Goal: Information Seeking & Learning: Understand process/instructions

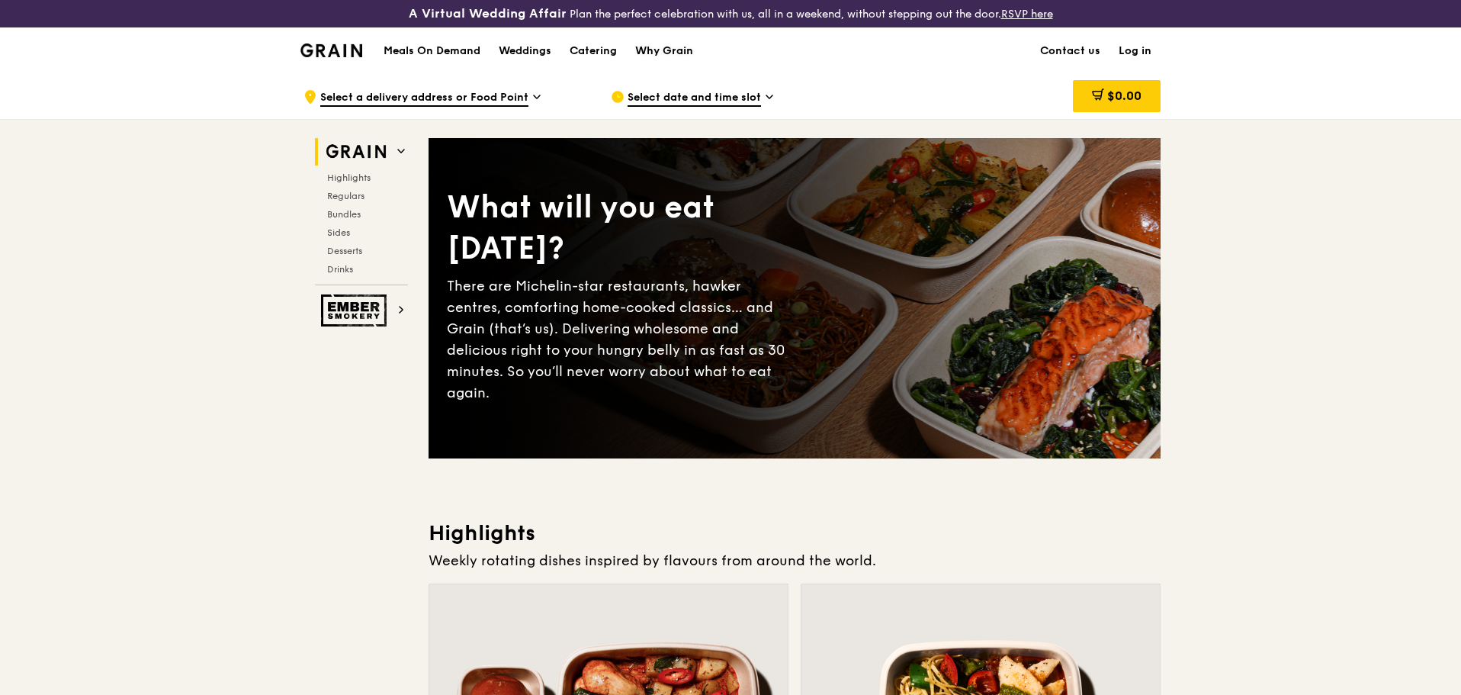
click at [683, 50] on div "Why Grain" at bounding box center [664, 51] width 58 height 46
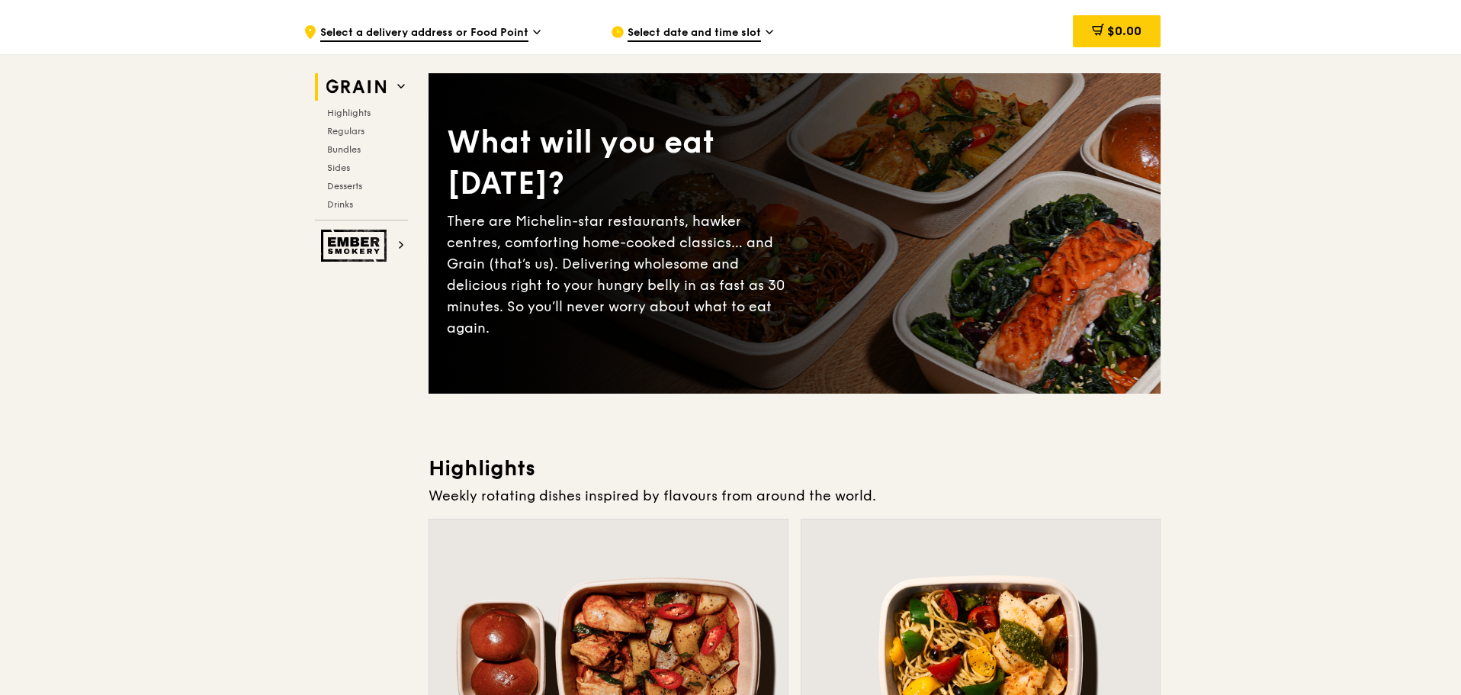
scroll to position [213, 0]
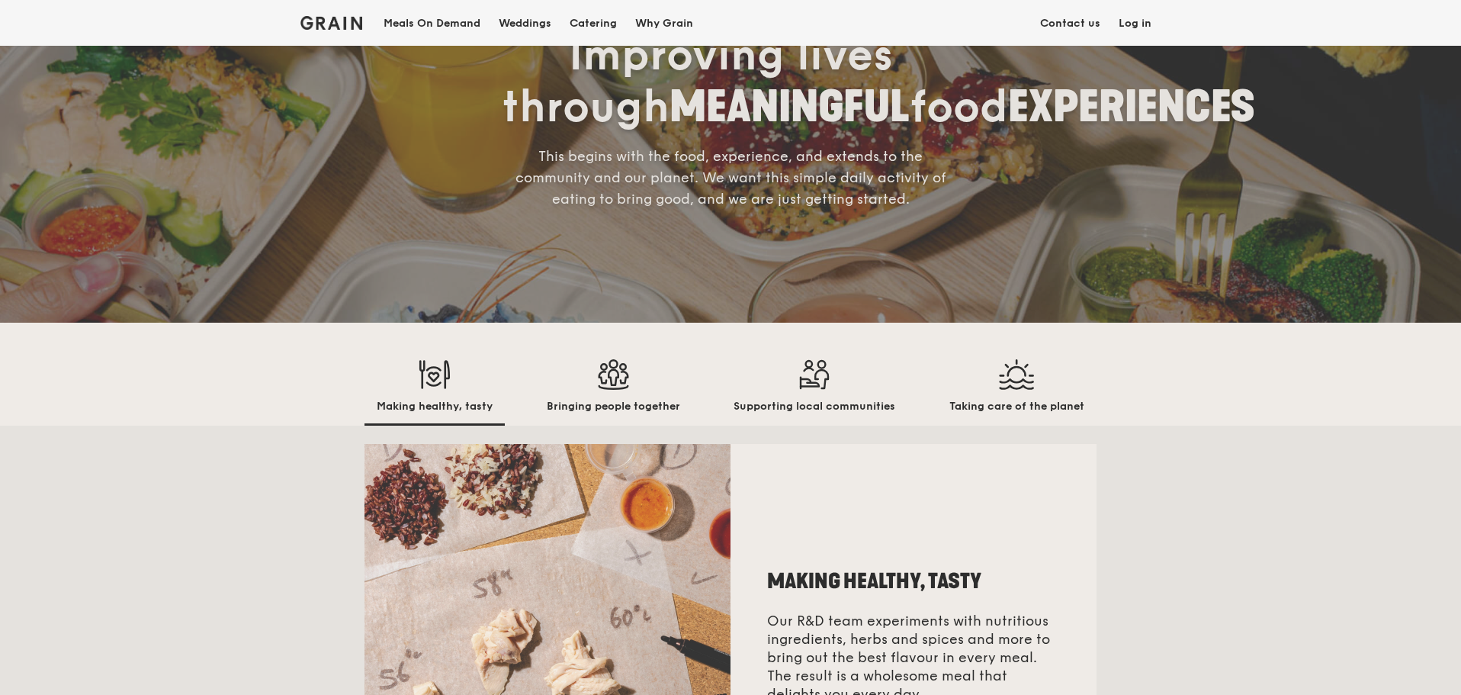
scroll to position [534, 0]
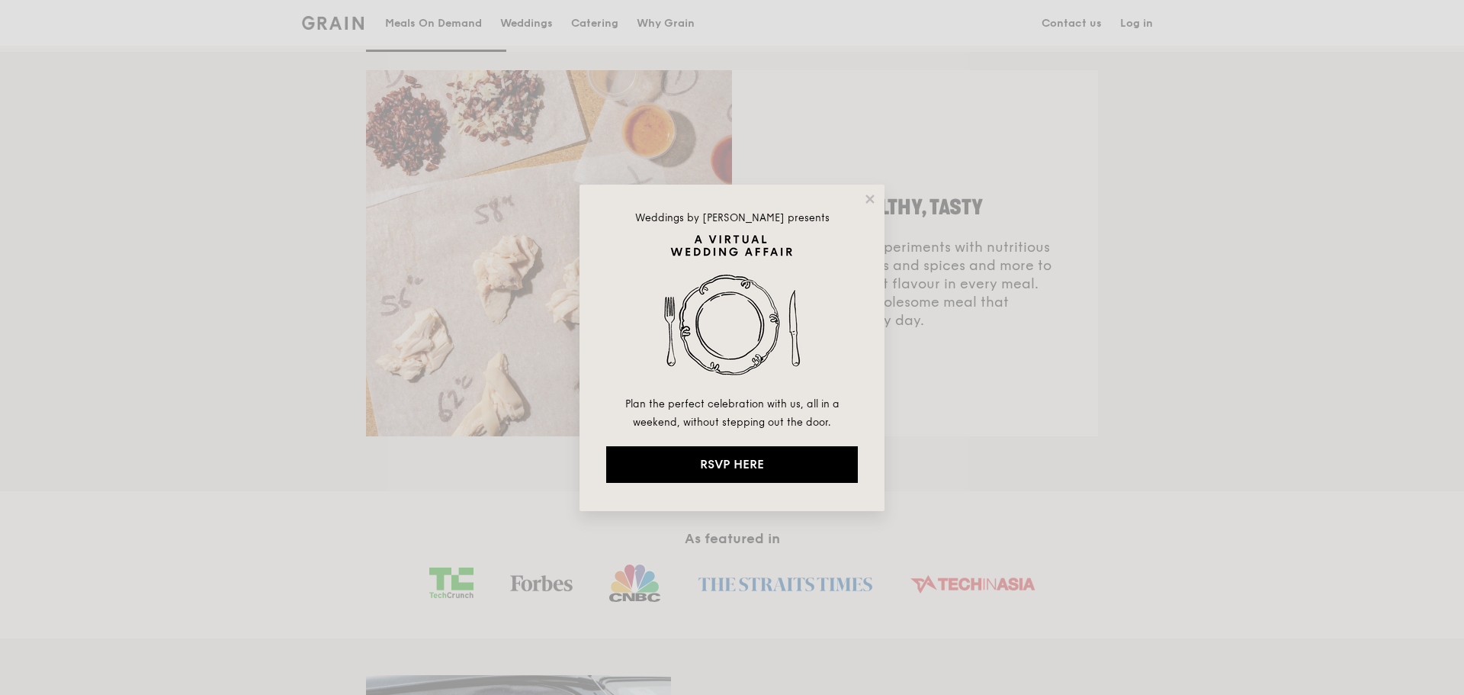
click at [879, 198] on div "Weddings by [PERSON_NAME] presents Plan the perfect celebration with us, all in…" at bounding box center [732, 348] width 305 height 326
click at [874, 199] on icon at bounding box center [870, 199] width 14 height 14
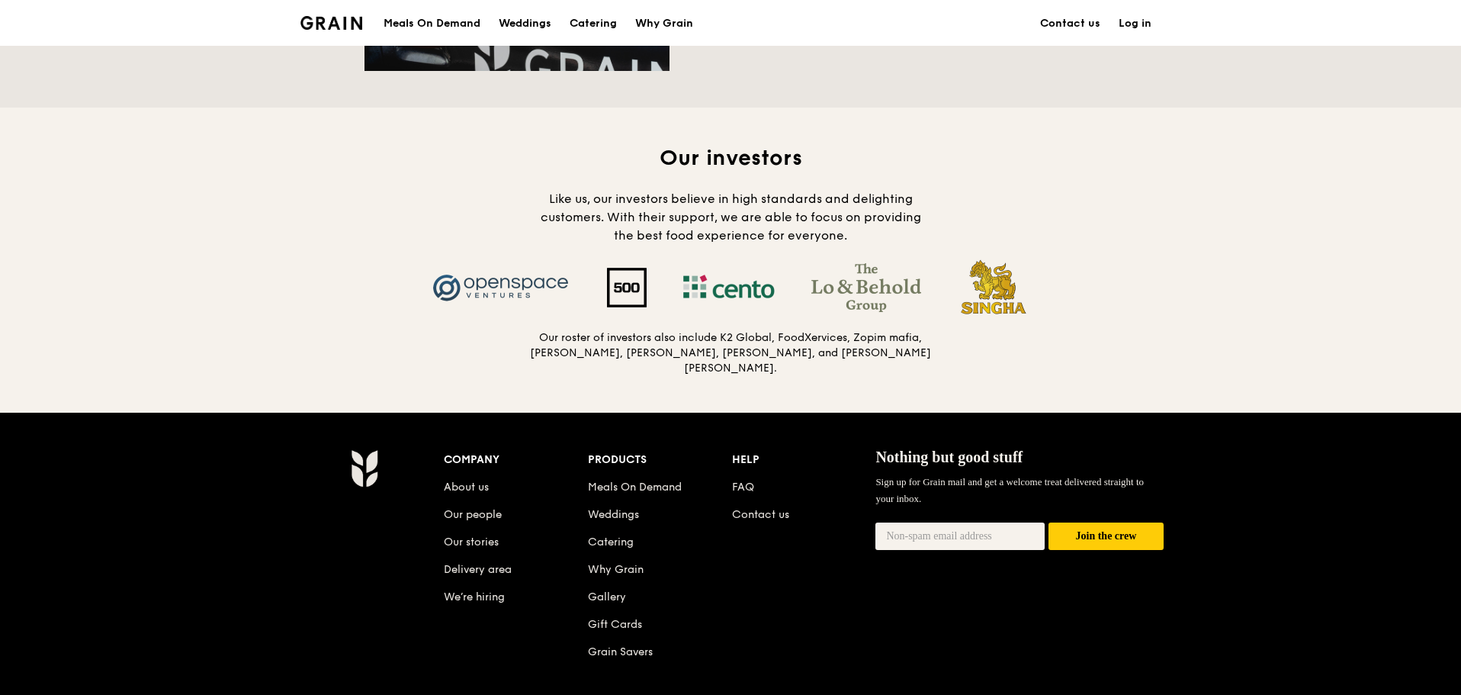
scroll to position [1608, 0]
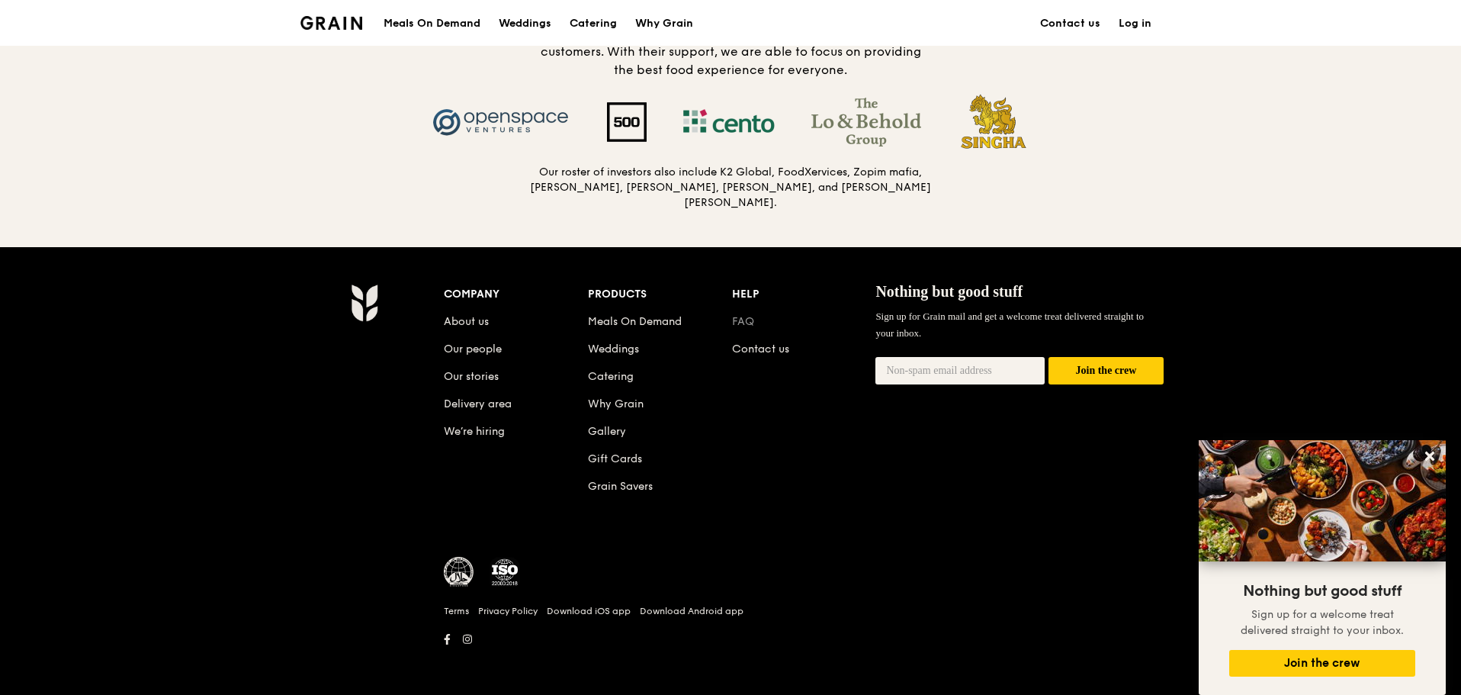
click at [748, 316] on link "FAQ" at bounding box center [743, 321] width 22 height 13
